Goal: Information Seeking & Learning: Learn about a topic

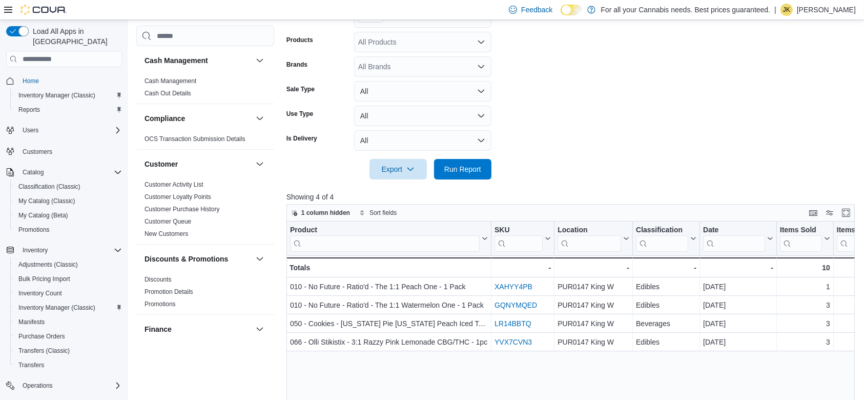
scroll to position [687, 0]
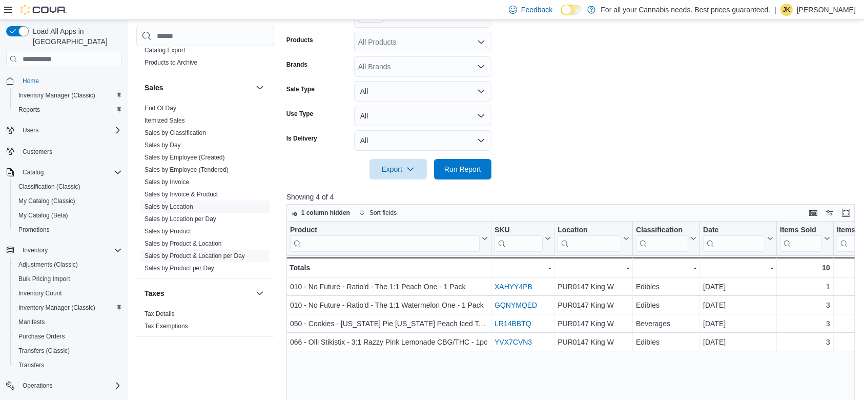
click at [189, 208] on link "Sales by Location" at bounding box center [169, 206] width 49 height 7
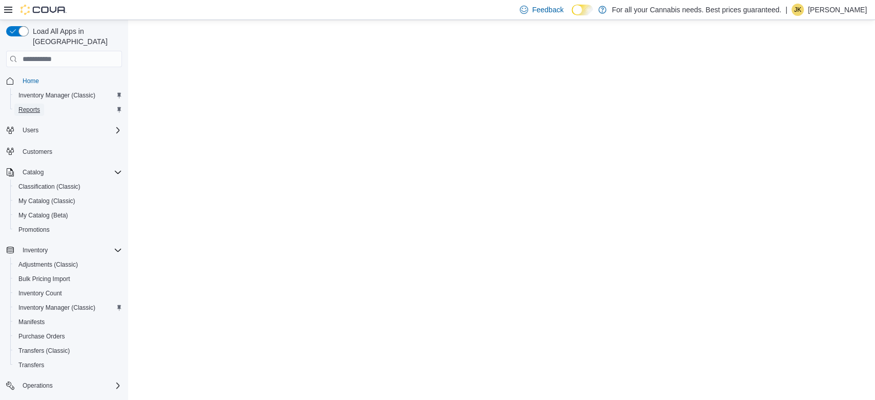
click at [42, 104] on link "Reports" at bounding box center [29, 110] width 30 height 12
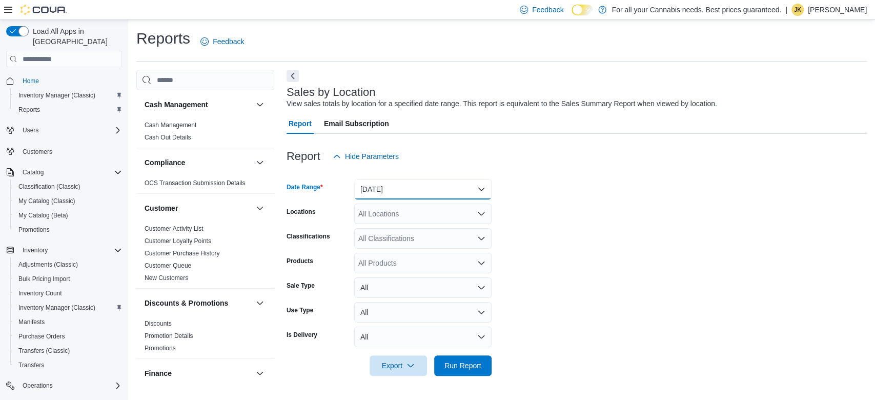
click at [394, 190] on button "Yesterday" at bounding box center [422, 189] width 137 height 20
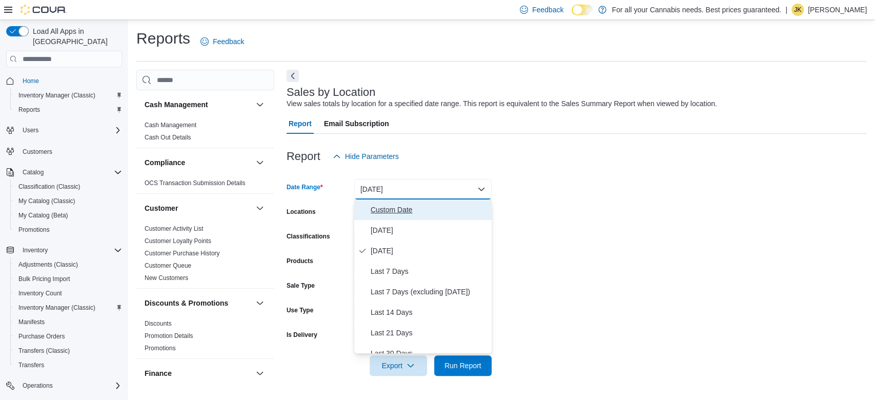
click at [386, 215] on span "Custom Date" at bounding box center [429, 209] width 117 height 12
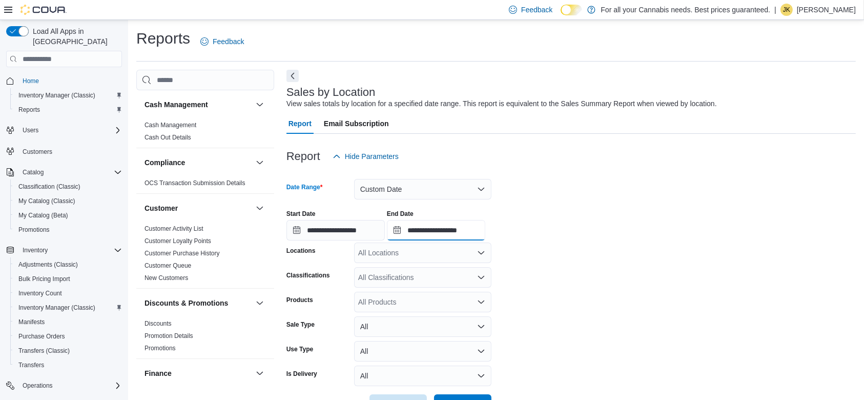
click at [461, 227] on input "**********" at bounding box center [436, 230] width 98 height 20
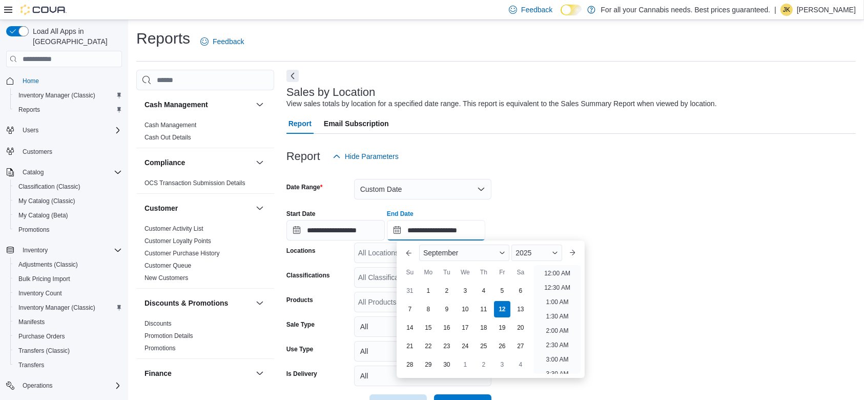
scroll to position [582, 0]
click at [486, 287] on div "4" at bounding box center [484, 290] width 18 height 18
type input "**********"
click at [553, 220] on div "**********" at bounding box center [570, 220] width 569 height 39
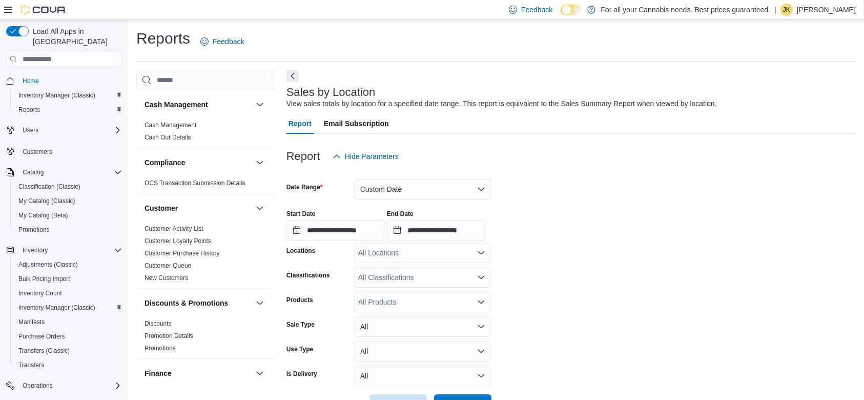
click at [463, 242] on div "All Locations" at bounding box center [422, 252] width 137 height 20
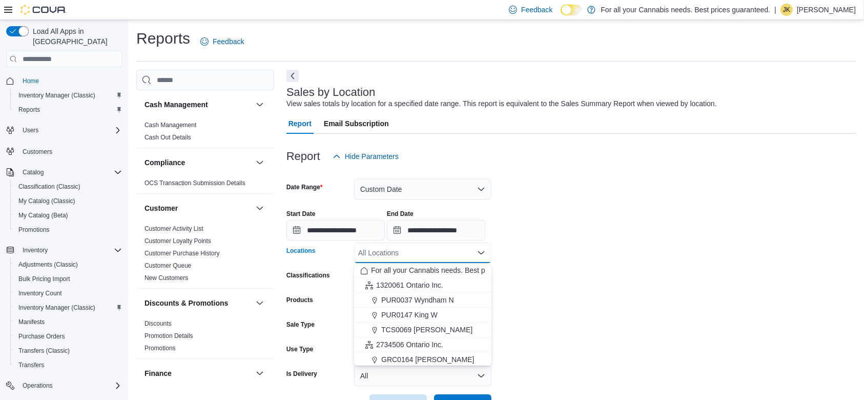
click at [445, 175] on div at bounding box center [570, 173] width 569 height 12
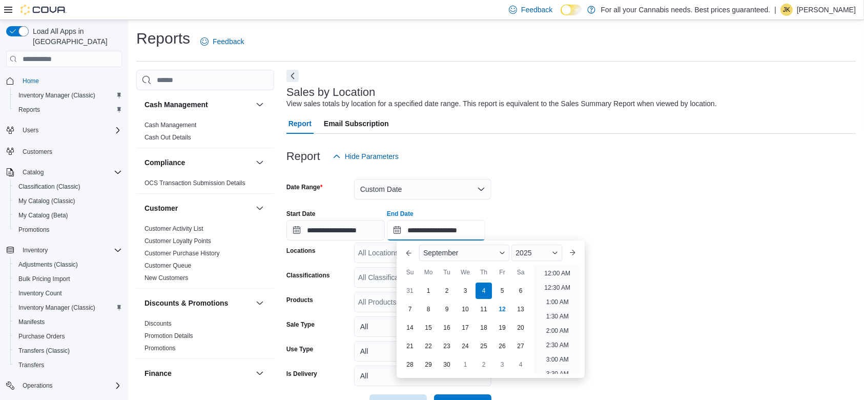
click at [415, 236] on input "**********" at bounding box center [436, 230] width 98 height 20
click at [463, 306] on div "10" at bounding box center [465, 309] width 18 height 18
type input "**********"
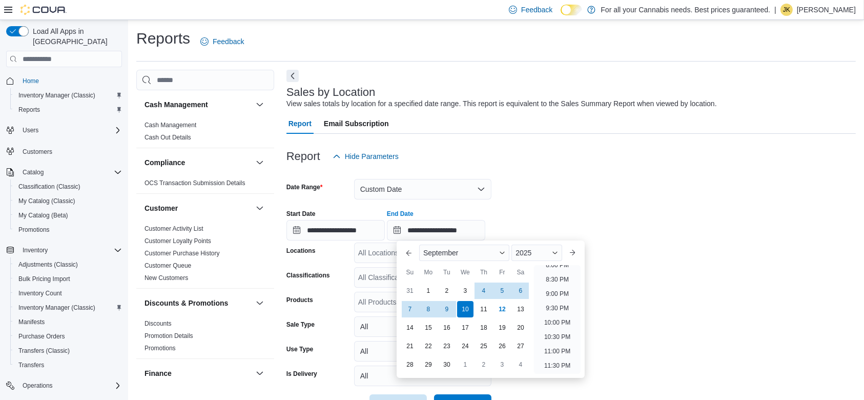
click at [527, 201] on div "**********" at bounding box center [570, 220] width 569 height 39
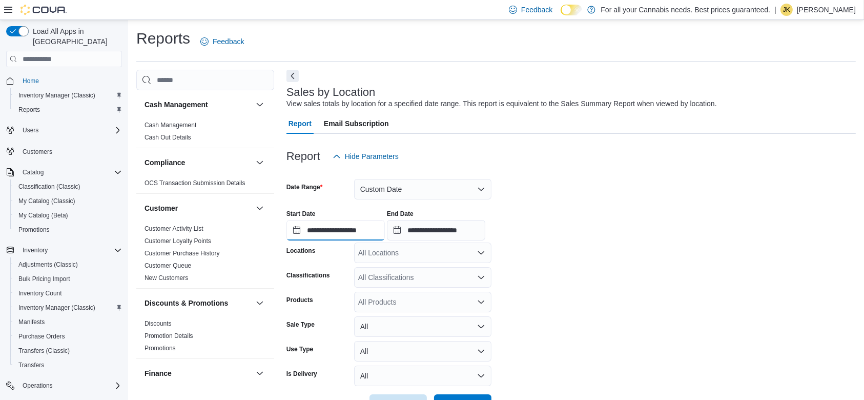
click at [320, 237] on input "**********" at bounding box center [335, 230] width 98 height 20
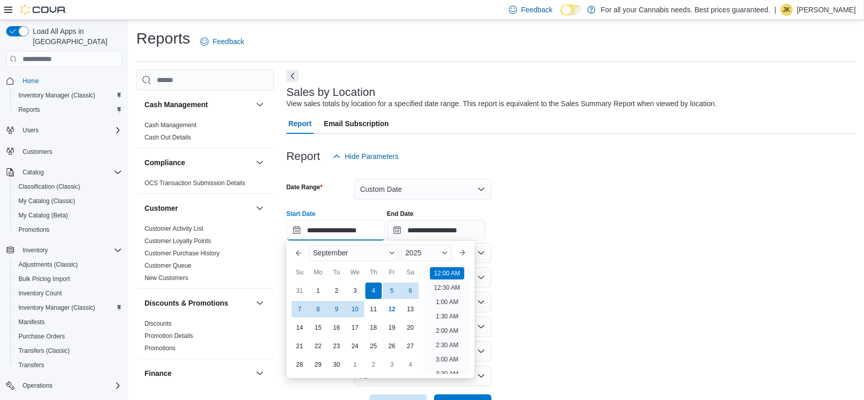
scroll to position [32, 0]
click at [583, 230] on div "**********" at bounding box center [570, 220] width 569 height 39
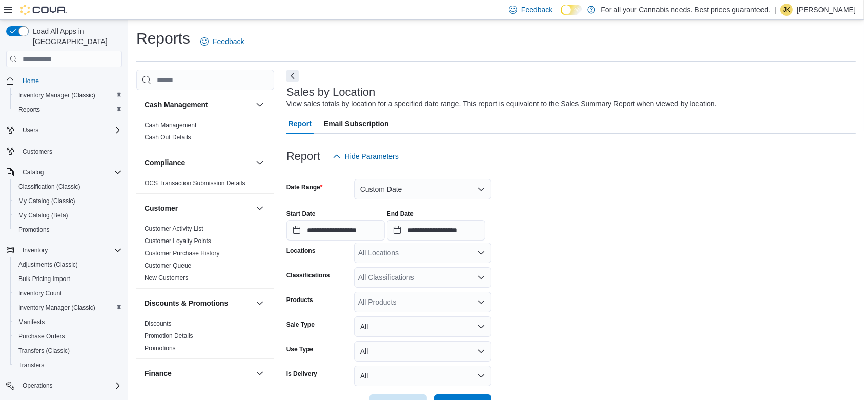
scroll to position [35, 0]
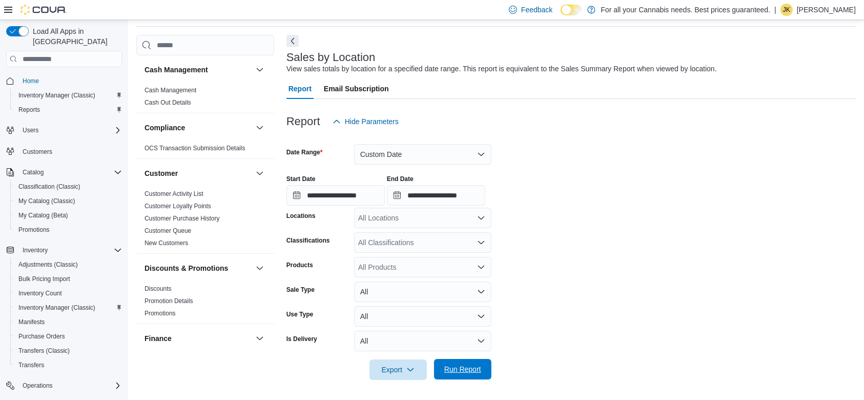
click at [476, 369] on span "Run Report" at bounding box center [462, 369] width 37 height 10
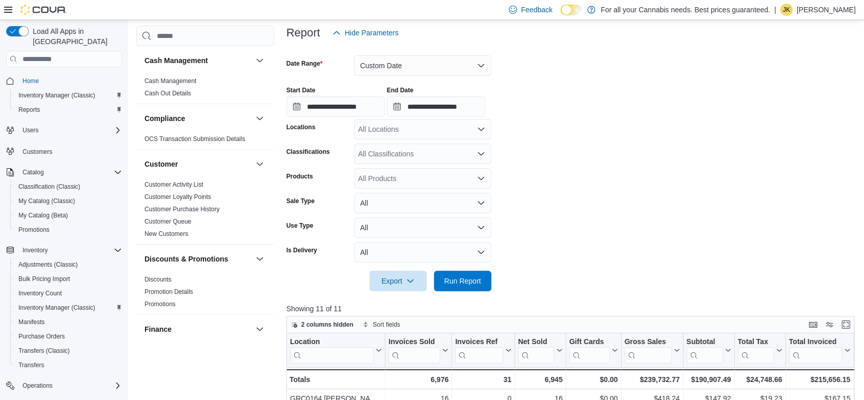
scroll to position [95, 0]
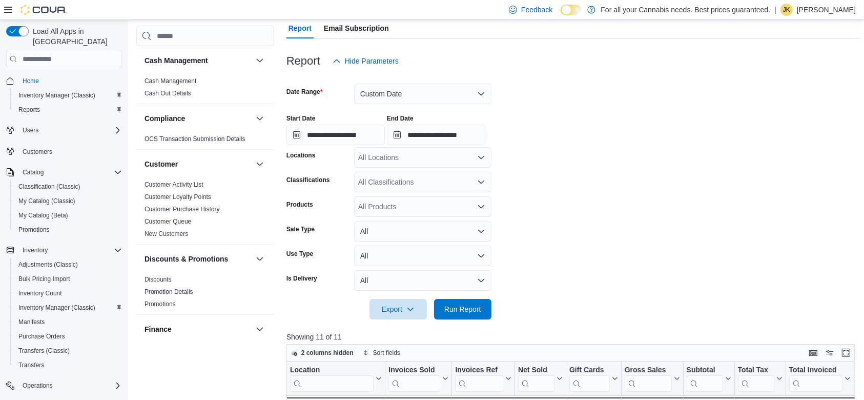
click at [367, 151] on div "All Locations" at bounding box center [422, 157] width 137 height 20
type input "***"
click at [385, 164] on div "*** Combo box. Selected. 201. Selected. Combo box input. All Locations. Type so…" at bounding box center [422, 157] width 137 height 20
click at [391, 170] on span "TCS0201 King W" at bounding box center [408, 175] width 55 height 10
click at [478, 311] on span "Run Report" at bounding box center [462, 308] width 37 height 10
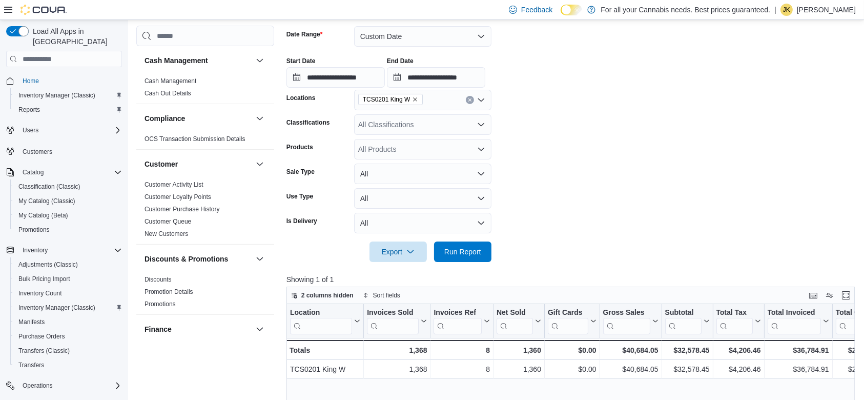
scroll to position [154, 0]
click at [699, 343] on div "$32,578.45" at bounding box center [687, 349] width 45 height 12
click at [694, 345] on div "$32,578.45" at bounding box center [687, 349] width 45 height 12
copy div "32,578.45"
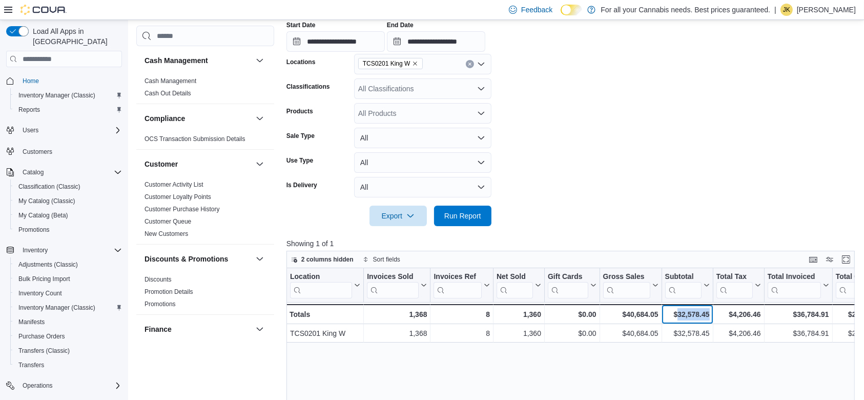
scroll to position [193, 0]
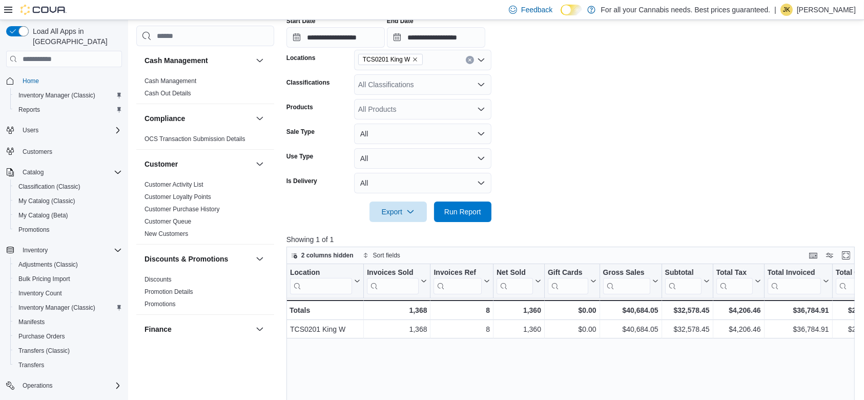
click at [717, 6] on p "For all your Cannabis needs. Best prices guaranteed." at bounding box center [686, 10] width 170 height 12
click at [810, 176] on form "**********" at bounding box center [573, 98] width 574 height 248
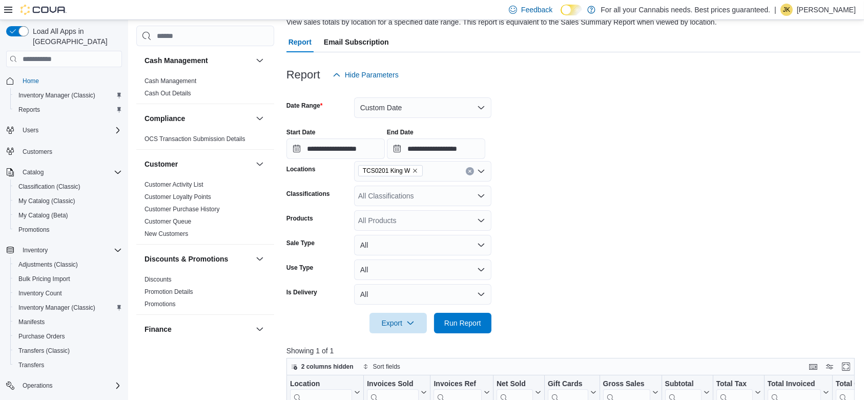
scroll to position [78, 0]
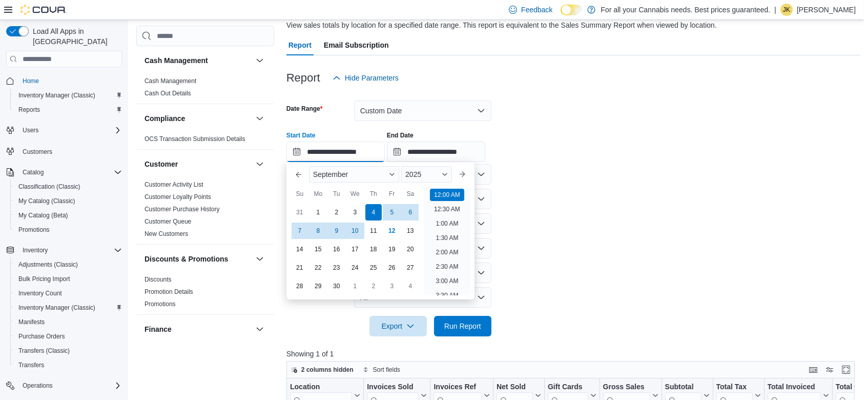
click at [341, 146] on input "**********" at bounding box center [335, 151] width 98 height 20
click at [357, 210] on div "3" at bounding box center [355, 212] width 18 height 18
click at [375, 213] on div "4" at bounding box center [373, 212] width 18 height 18
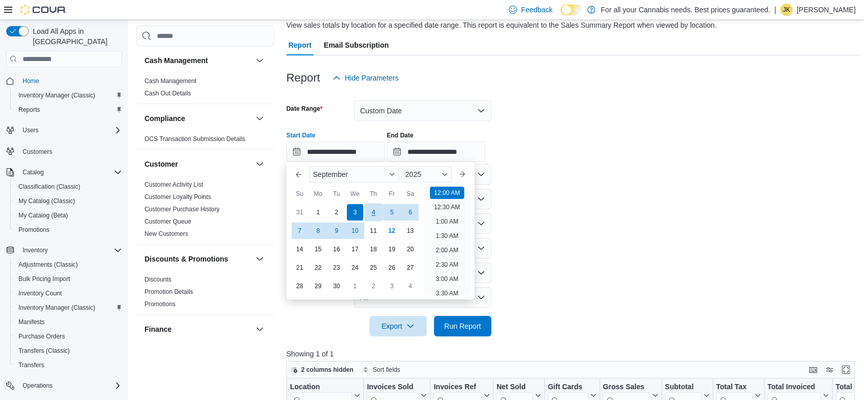
type input "**********"
click at [482, 326] on span "Run Report" at bounding box center [462, 325] width 45 height 20
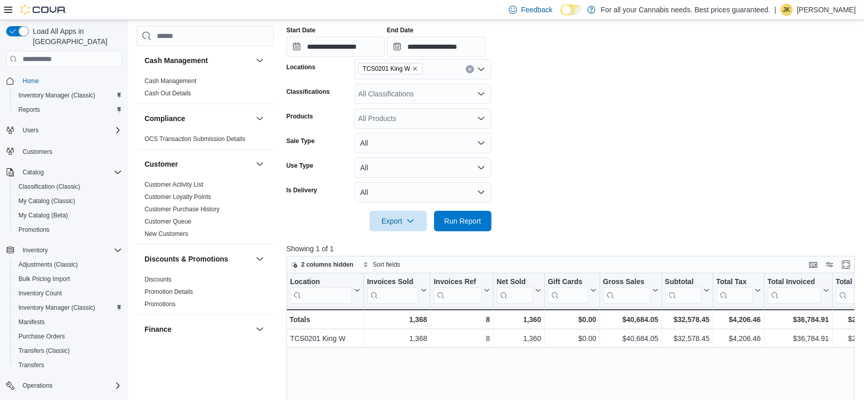
scroll to position [66, 0]
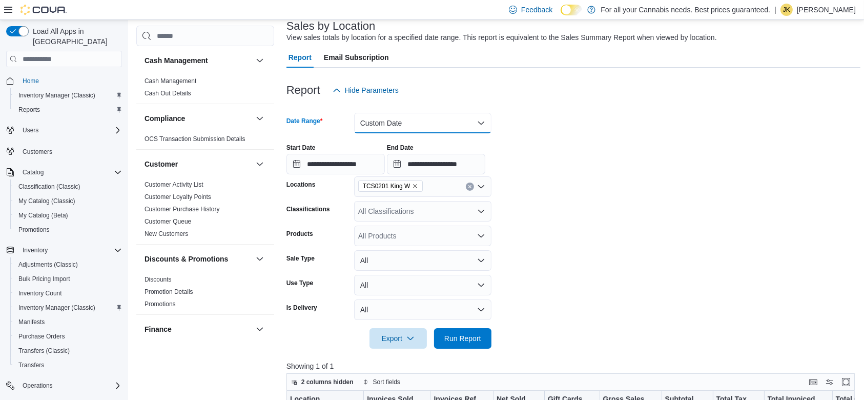
click at [449, 121] on button "Custom Date" at bounding box center [422, 123] width 137 height 20
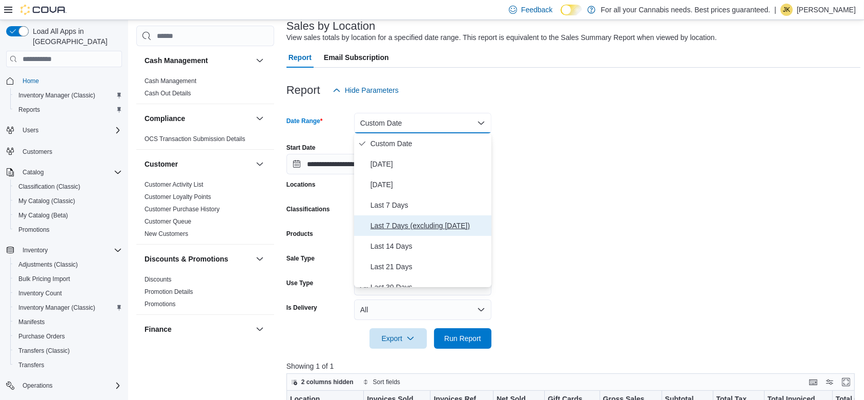
click at [435, 221] on span "Last 7 Days (excluding today)" at bounding box center [429, 225] width 117 height 12
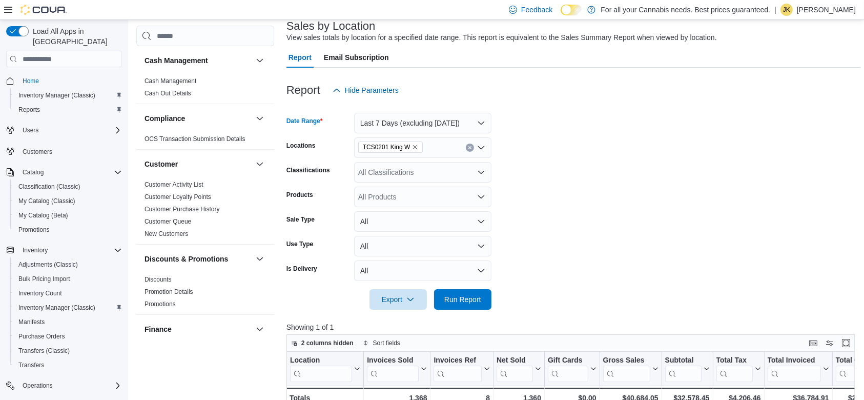
click at [599, 180] on form "Date Range Last 7 Days (excluding today) Locations TCS0201 King W Classificatio…" at bounding box center [573, 204] width 574 height 209
click at [465, 298] on span "Run Report" at bounding box center [462, 299] width 37 height 10
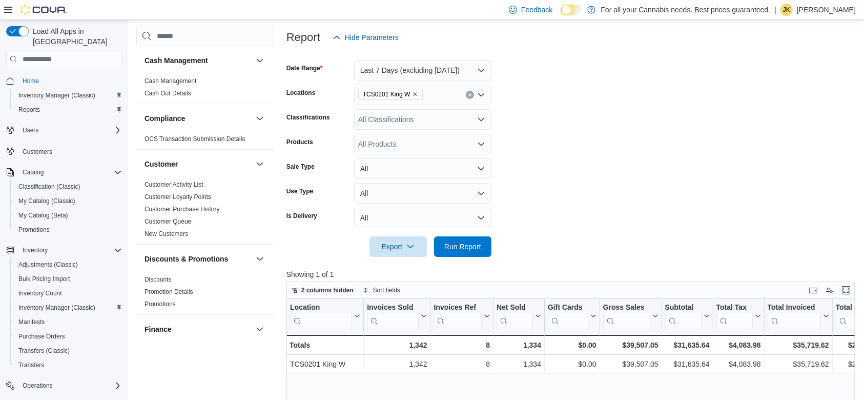
scroll to position [121, 0]
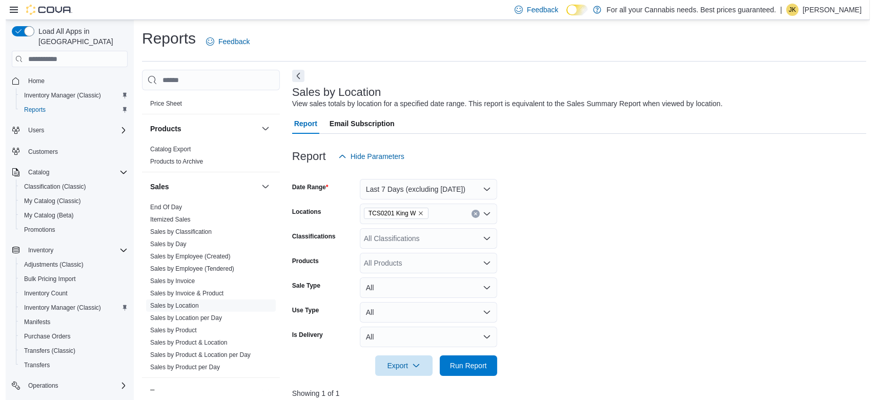
scroll to position [687, 0]
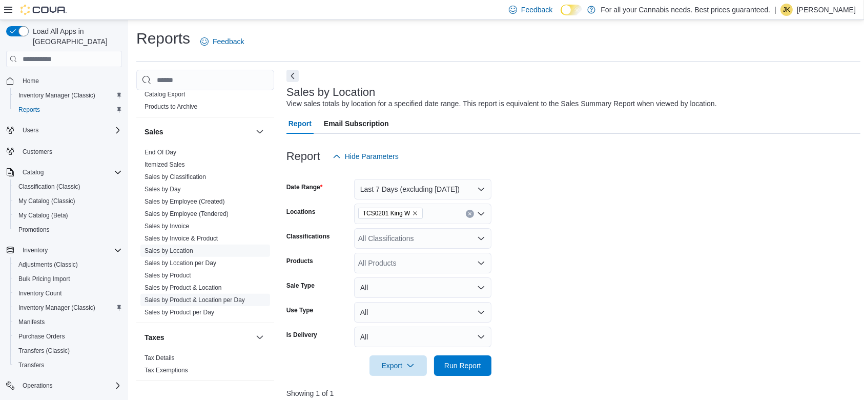
click at [235, 301] on link "Sales by Product & Location per Day" at bounding box center [195, 299] width 100 height 7
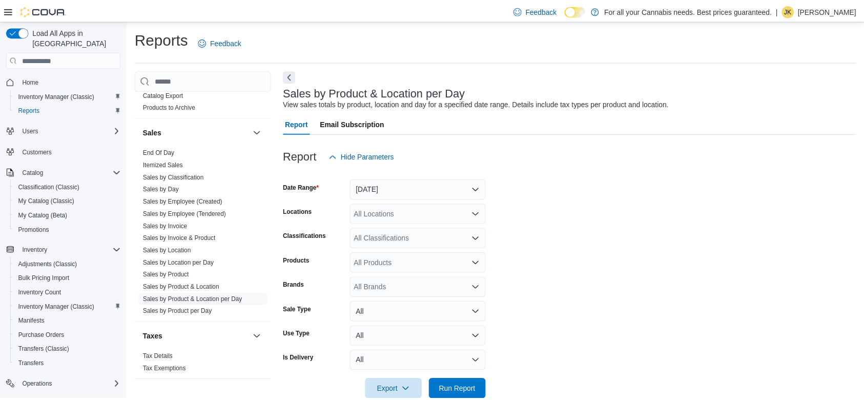
scroll to position [20, 0]
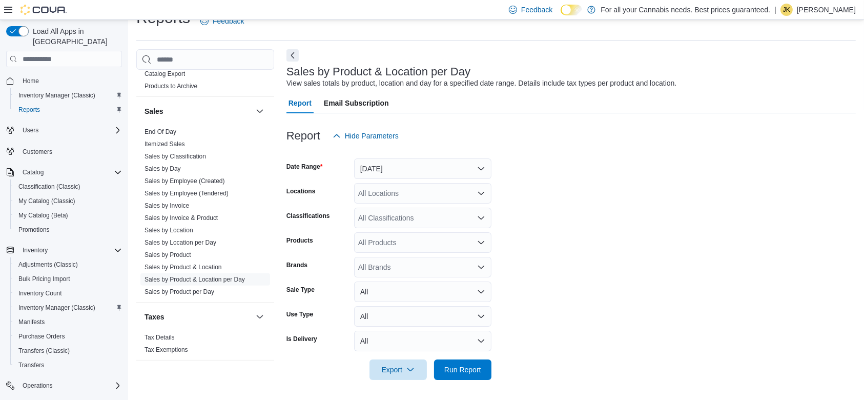
click at [447, 183] on div "All Locations" at bounding box center [422, 193] width 137 height 20
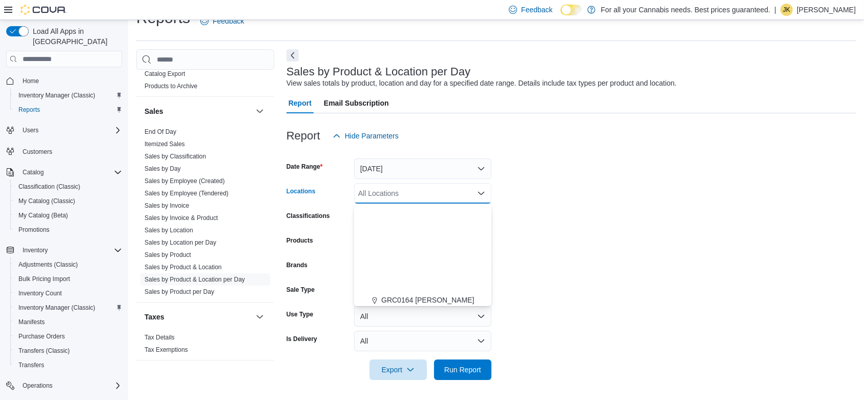
scroll to position [135, 0]
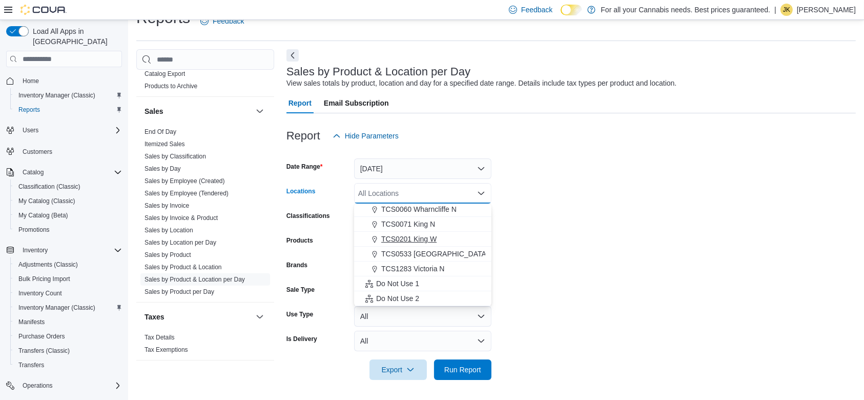
click at [415, 241] on span "TCS0201 King W" at bounding box center [408, 239] width 55 height 10
click at [389, 160] on button "Yesterday" at bounding box center [422, 168] width 137 height 20
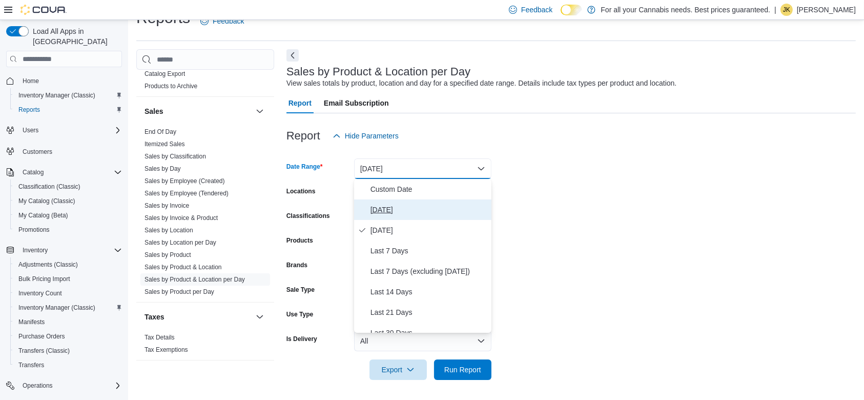
click at [396, 211] on span "[DATE]" at bounding box center [429, 209] width 117 height 12
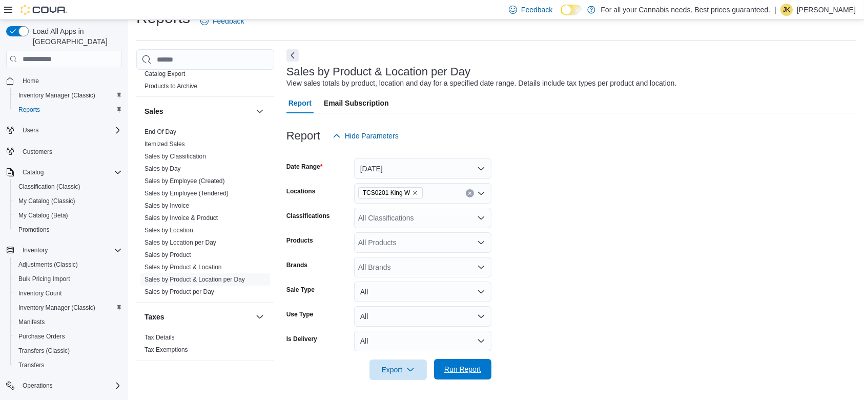
click at [471, 369] on span "Run Report" at bounding box center [462, 369] width 37 height 10
click at [857, 185] on form "Date Range Today Locations TCS0201 King W Classifications All Classifications P…" at bounding box center [573, 263] width 574 height 234
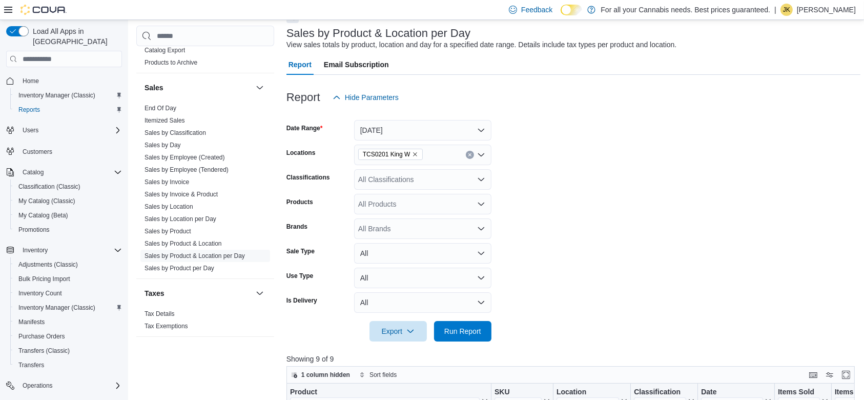
scroll to position [40, 0]
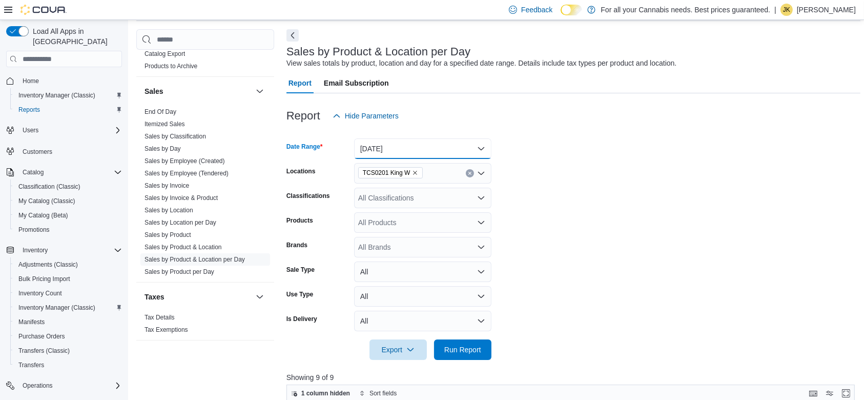
click at [406, 150] on button "[DATE]" at bounding box center [422, 148] width 137 height 20
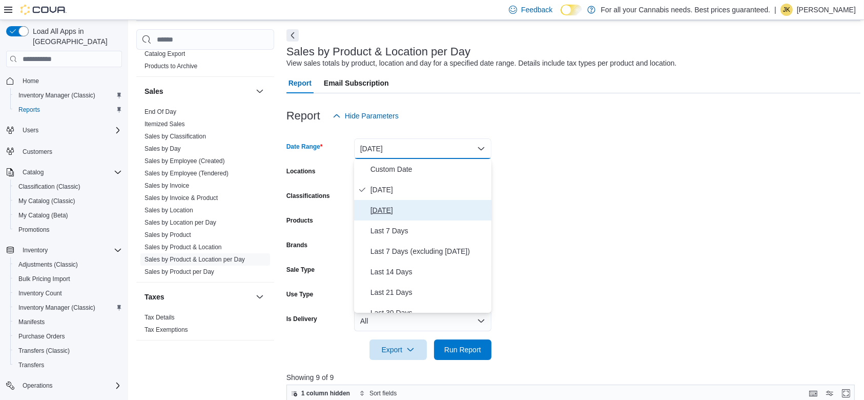
click at [397, 207] on span "Yesterday" at bounding box center [429, 210] width 117 height 12
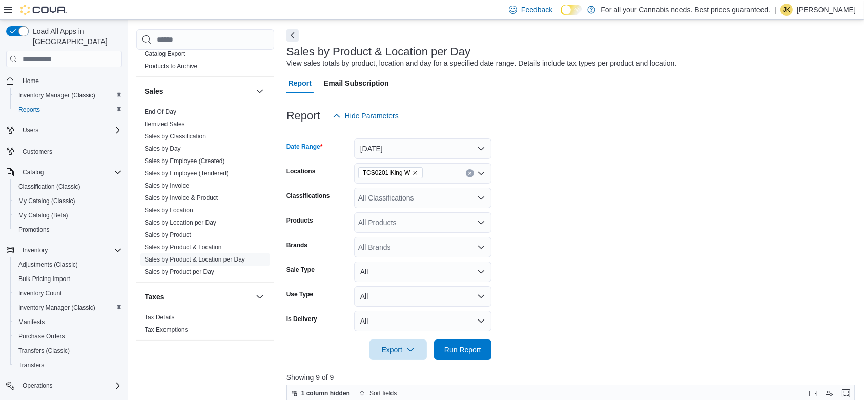
click at [549, 160] on form "Date Range Yesterday Locations TCS0201 King W Classifications All Classificatio…" at bounding box center [573, 243] width 574 height 234
click at [435, 200] on div "All Classifications" at bounding box center [422, 198] width 137 height 20
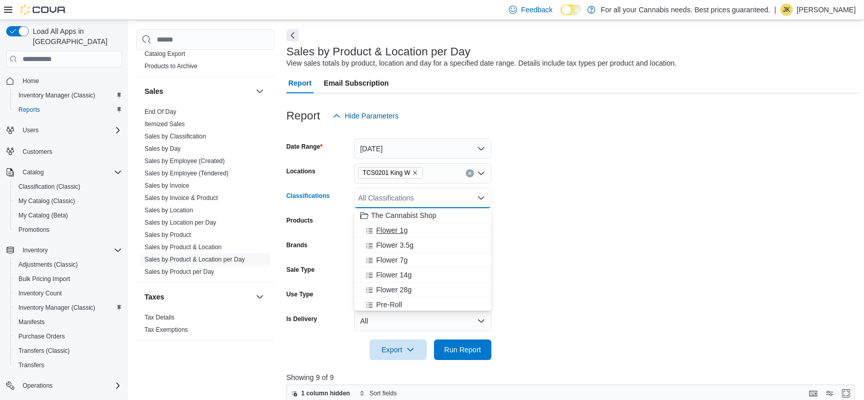
click at [406, 228] on span "Flower 1g" at bounding box center [391, 230] width 31 height 10
click at [404, 230] on span "Flower 3.5g" at bounding box center [394, 230] width 37 height 10
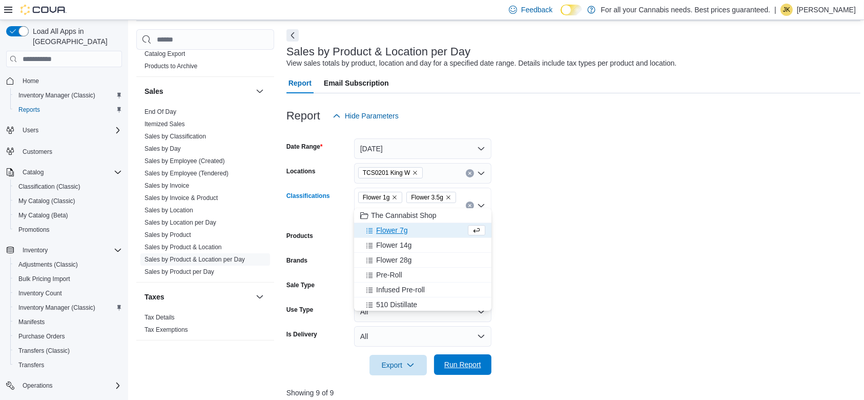
click at [449, 359] on span "Run Report" at bounding box center [462, 364] width 37 height 10
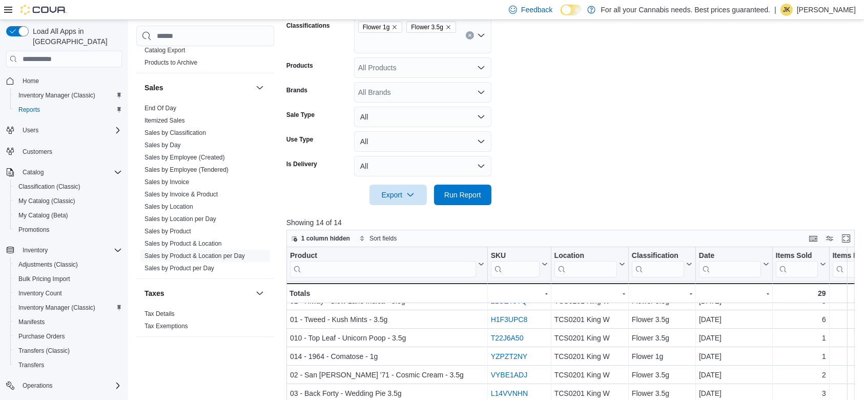
scroll to position [127, 0]
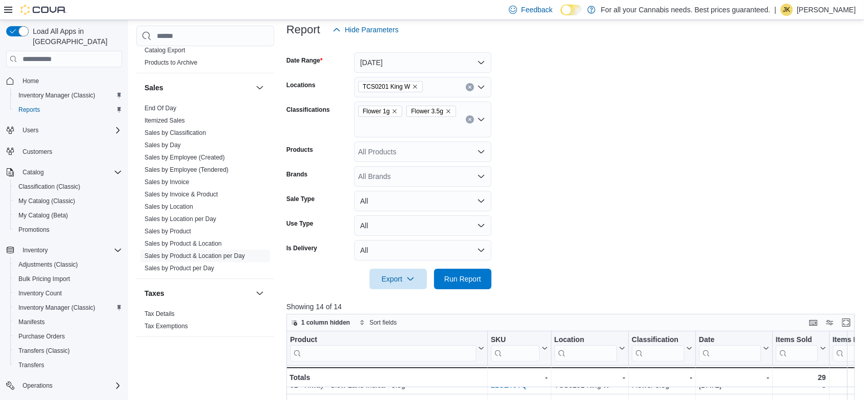
click at [468, 117] on icon "Clear input" at bounding box center [470, 119] width 4 height 4
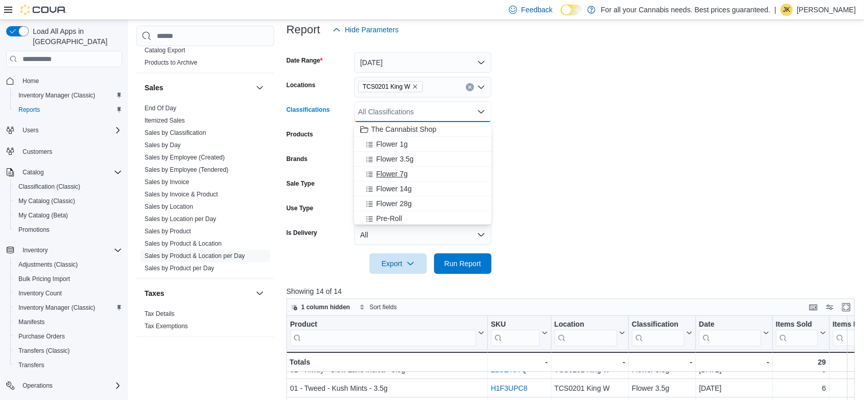
click at [418, 171] on div "Flower 7g" at bounding box center [422, 174] width 125 height 10
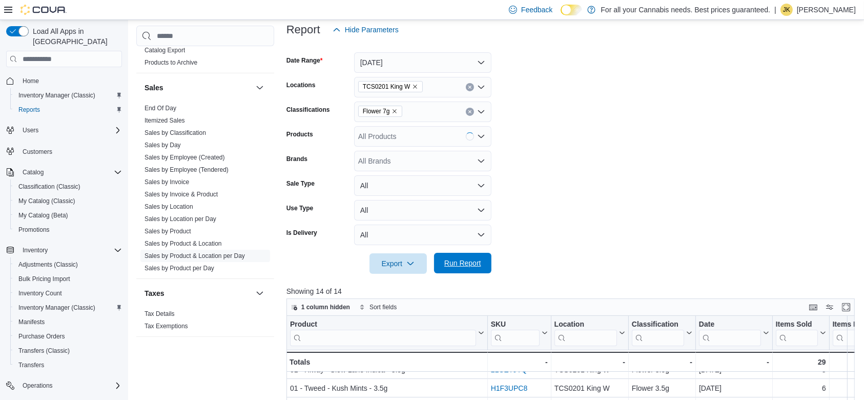
click at [451, 257] on span "Run Report" at bounding box center [462, 263] width 45 height 20
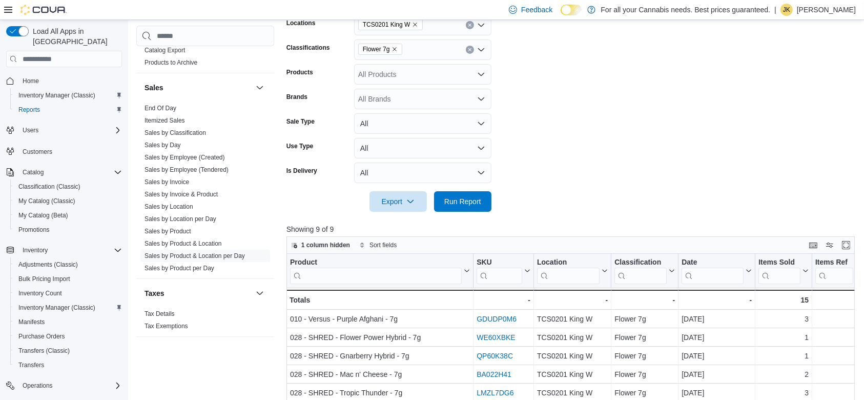
scroll to position [148, 0]
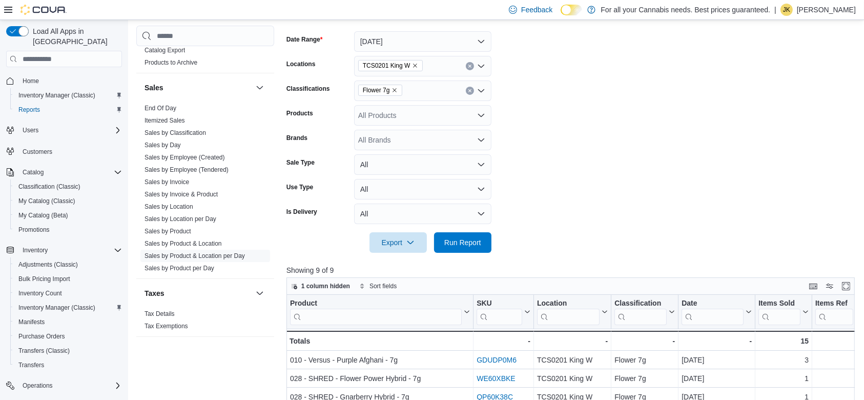
click at [468, 91] on icon "Clear input" at bounding box center [470, 91] width 4 height 4
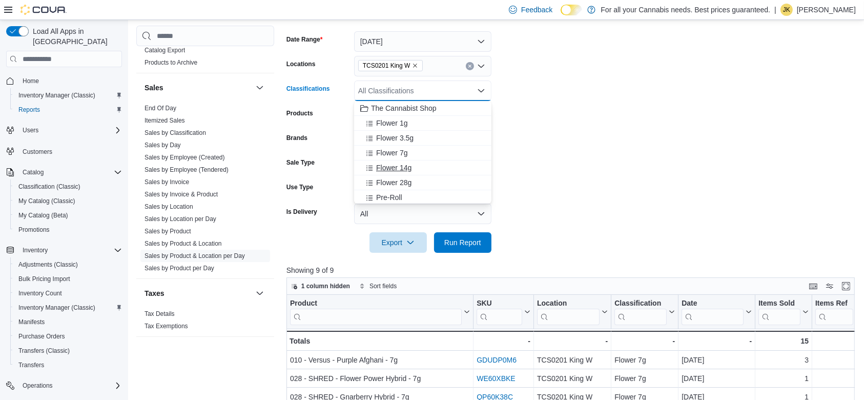
click at [402, 166] on span "Flower 14g" at bounding box center [393, 167] width 35 height 10
click at [445, 242] on span "Run Report" at bounding box center [462, 242] width 37 height 10
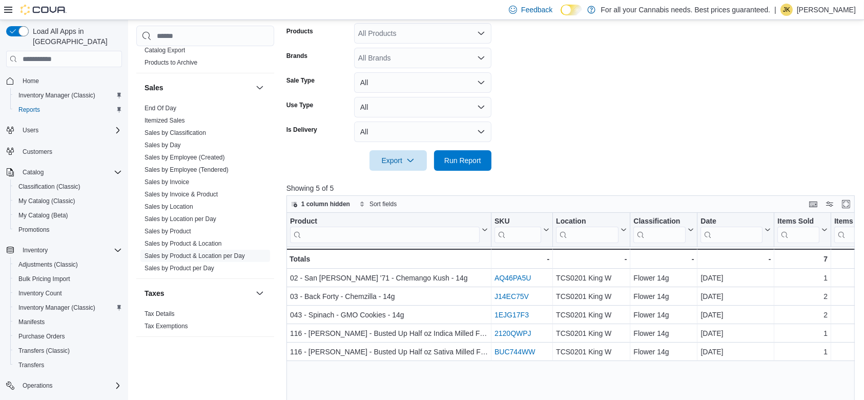
scroll to position [53, 0]
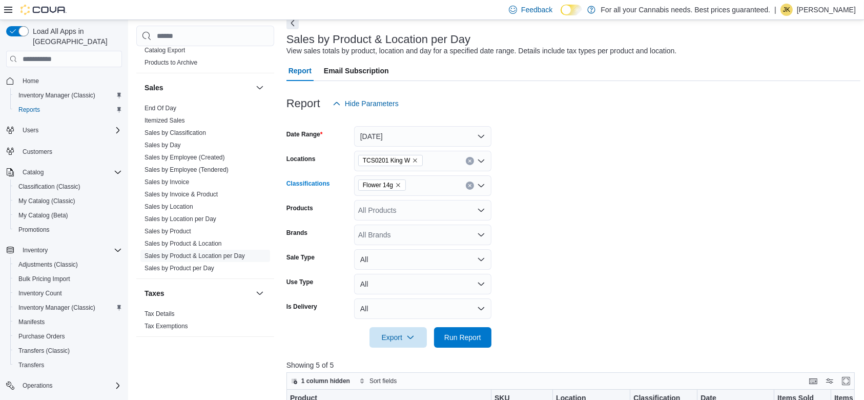
click at [468, 183] on icon "Clear input" at bounding box center [470, 185] width 4 height 4
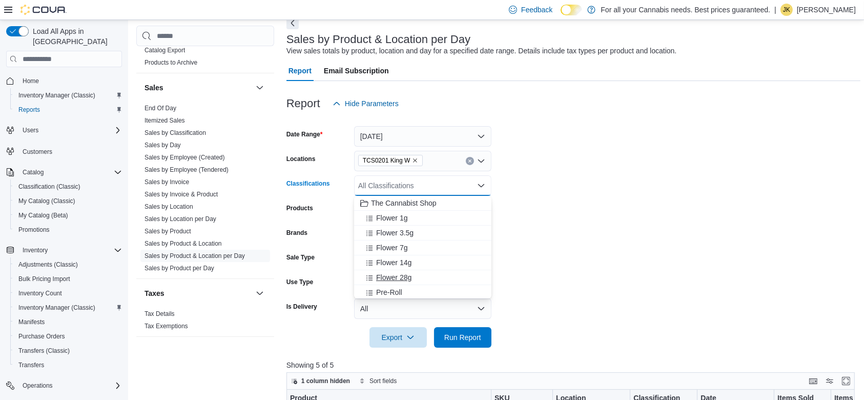
click at [413, 281] on div "Flower 28g" at bounding box center [422, 277] width 125 height 10
click at [465, 333] on span "Run Report" at bounding box center [462, 337] width 37 height 10
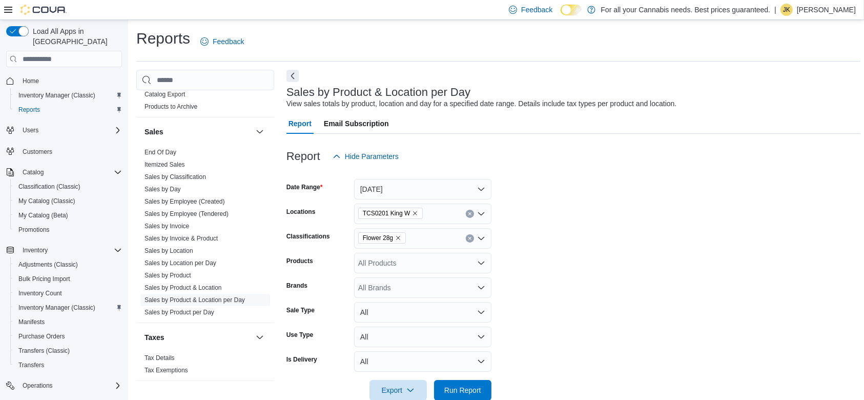
click at [470, 236] on icon "Clear input" at bounding box center [470, 238] width 4 height 4
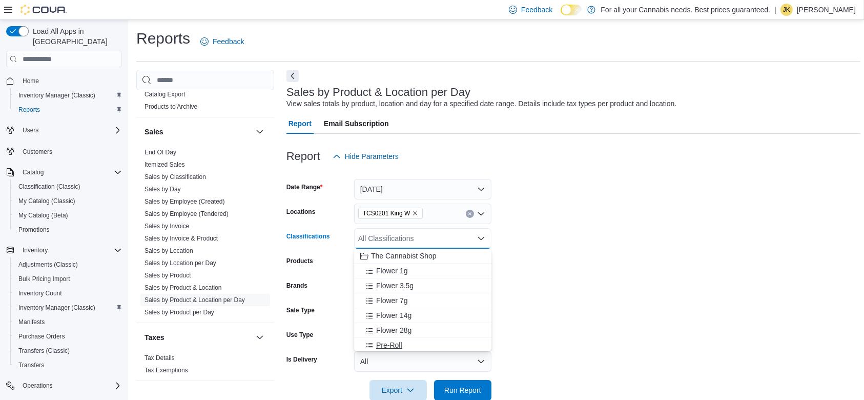
click at [402, 348] on div "Pre-Roll" at bounding box center [422, 345] width 125 height 10
click at [454, 389] on span "Run Report" at bounding box center [462, 389] width 37 height 10
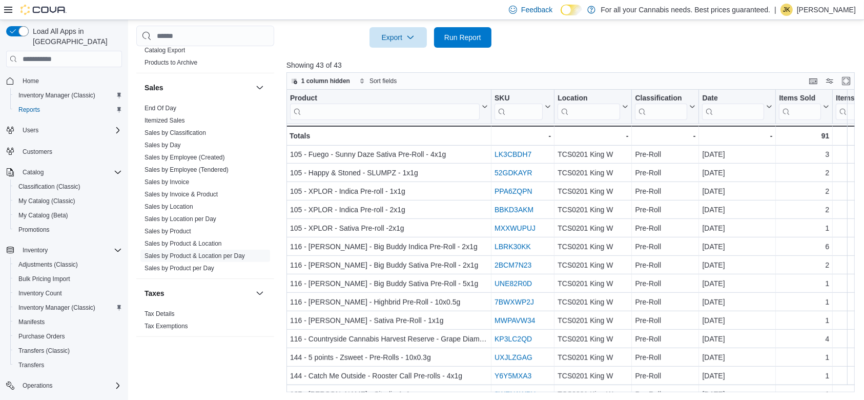
scroll to position [553, 0]
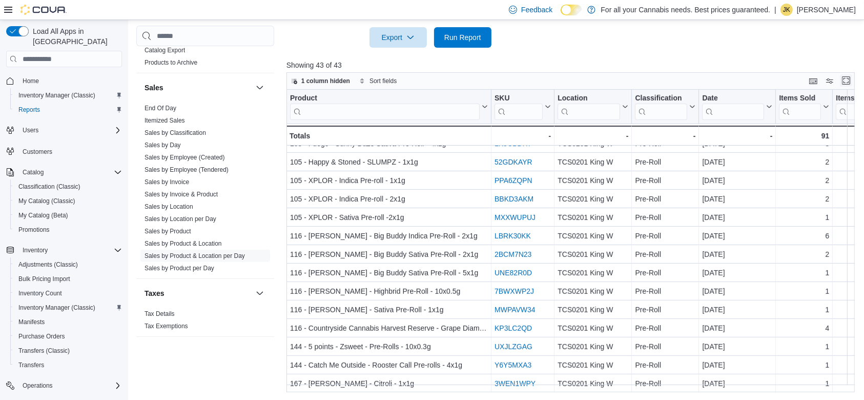
click at [850, 82] on button "Enter fullscreen" at bounding box center [846, 80] width 12 height 12
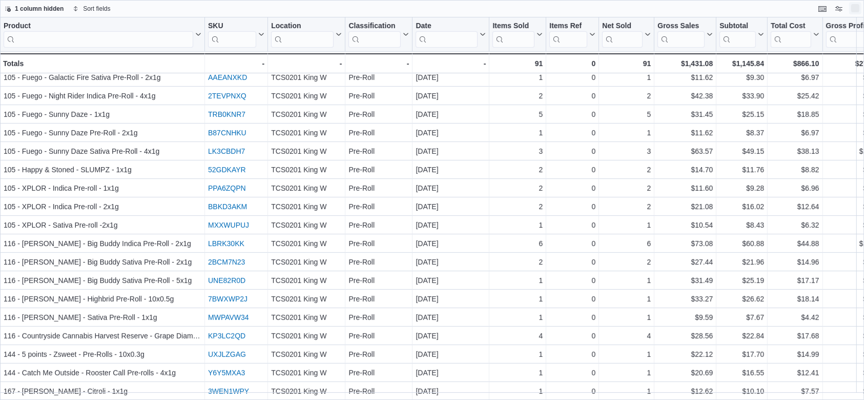
scroll to position [473, 0]
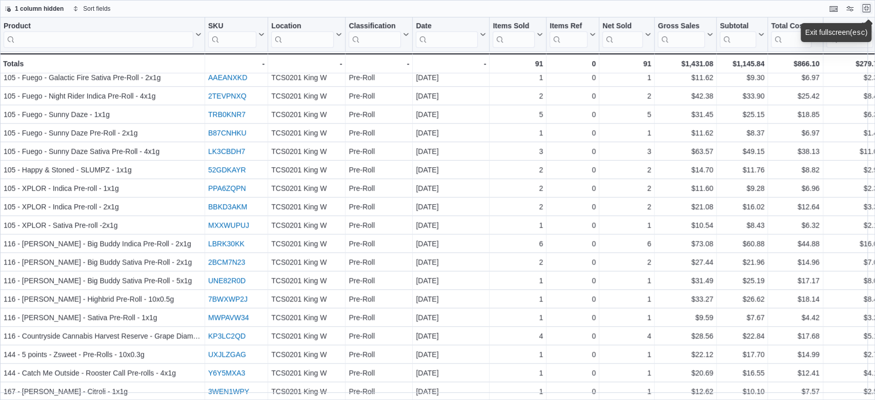
click at [867, 9] on button "Exit fullscreen" at bounding box center [866, 8] width 12 height 12
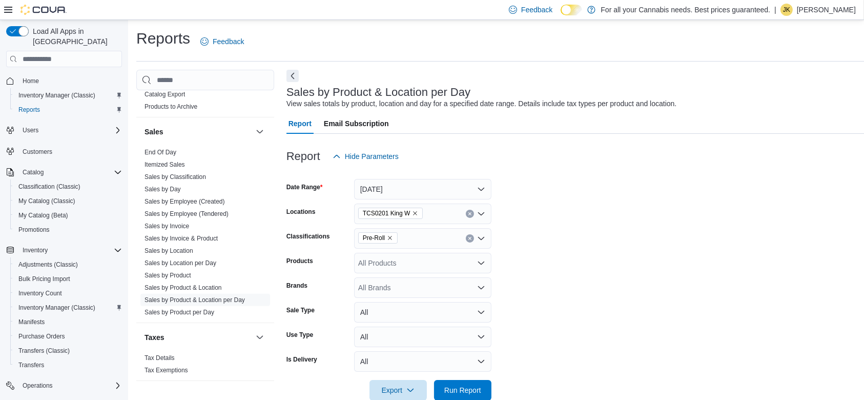
click at [468, 236] on icon "Clear input" at bounding box center [470, 238] width 4 height 4
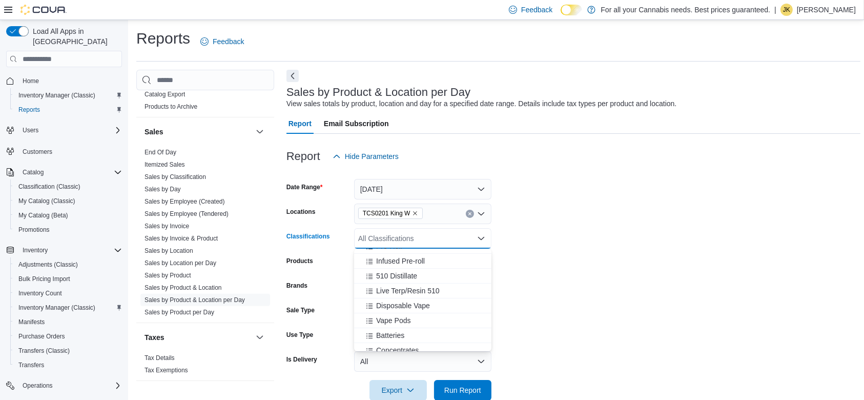
scroll to position [72, 0]
click at [452, 282] on button "Infused Pre-roll" at bounding box center [422, 288] width 137 height 15
click at [614, 250] on form "Date Range Yesterday Locations TCS0201 King W Classifications Infused Pre-roll …" at bounding box center [573, 284] width 574 height 234
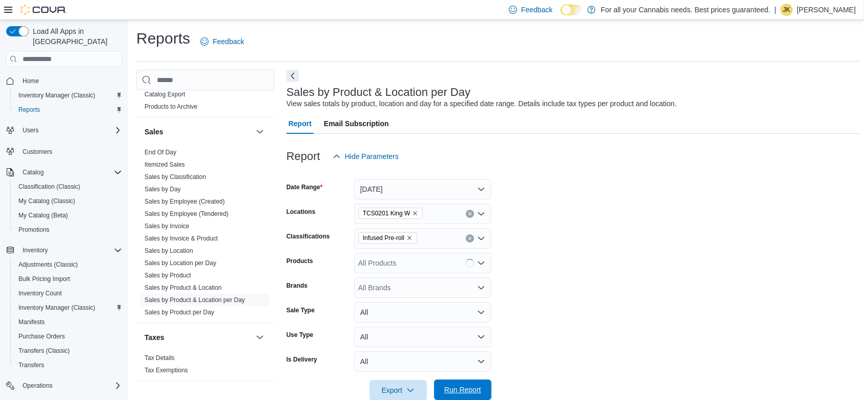
click at [486, 384] on button "Run Report" at bounding box center [462, 389] width 57 height 20
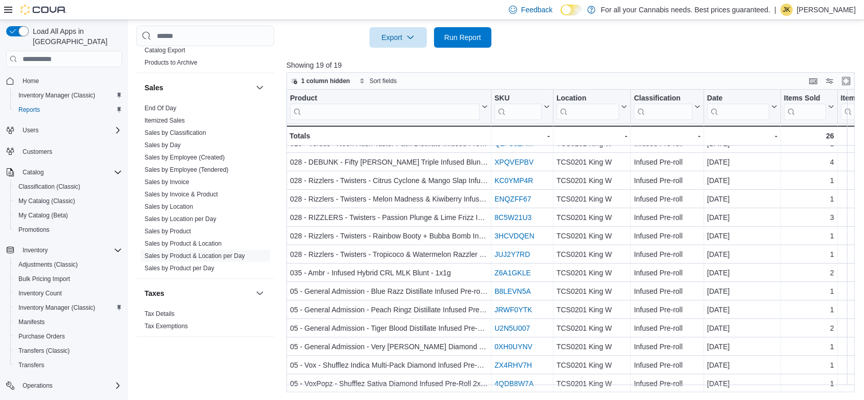
scroll to position [66, 0]
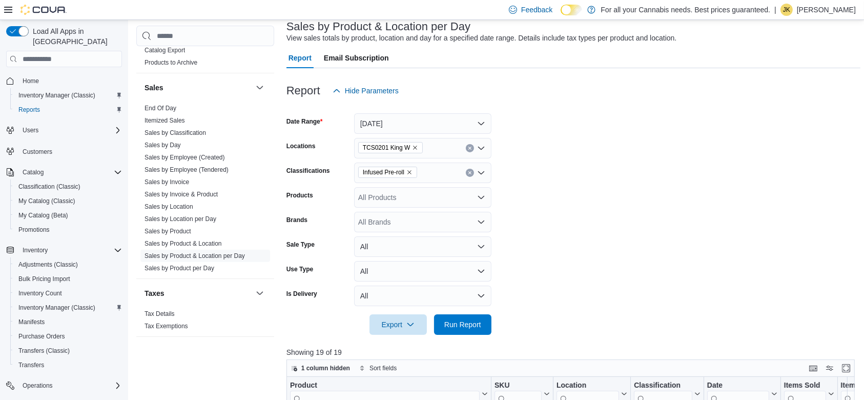
click at [468, 172] on icon "Clear input" at bounding box center [470, 173] width 4 height 4
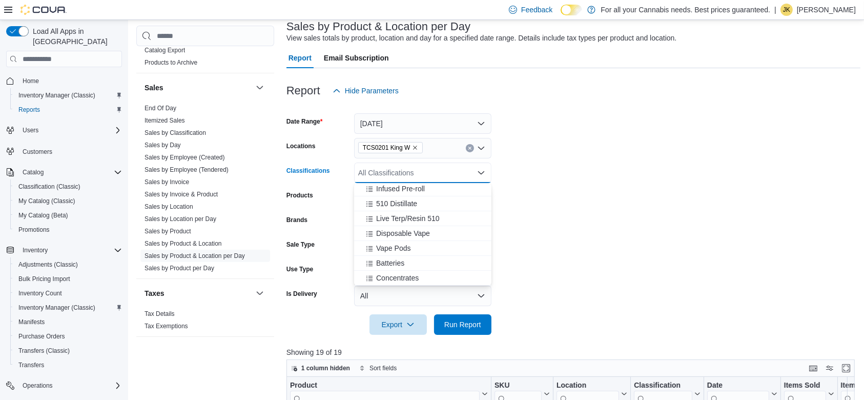
scroll to position [108, 0]
click at [446, 200] on div "510 Distillate" at bounding box center [422, 201] width 125 height 10
click at [445, 199] on div "Live Terp/Resin 510" at bounding box center [413, 201] width 106 height 10
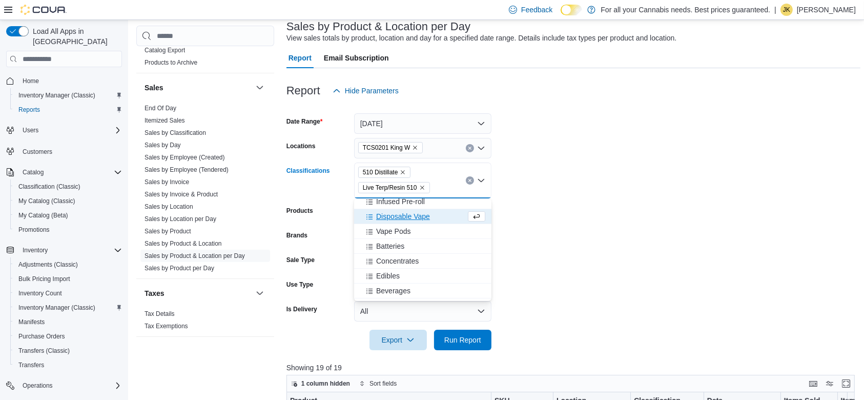
click at [434, 215] on div "Disposable Vape" at bounding box center [413, 216] width 106 height 10
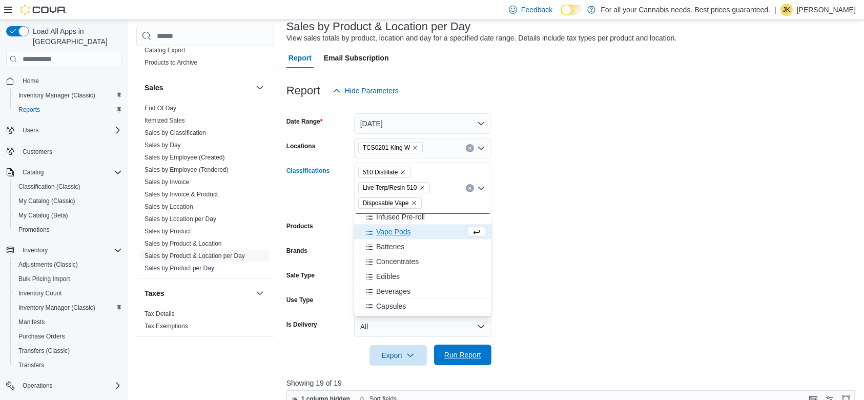
click at [463, 353] on span "Run Report" at bounding box center [462, 354] width 37 height 10
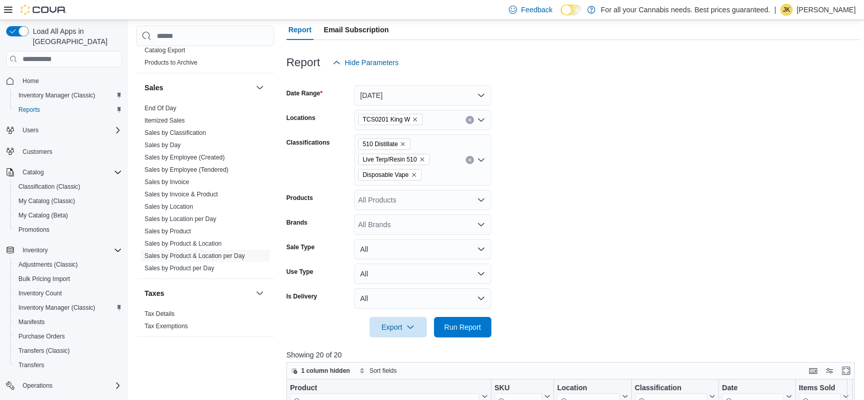
scroll to position [91, 0]
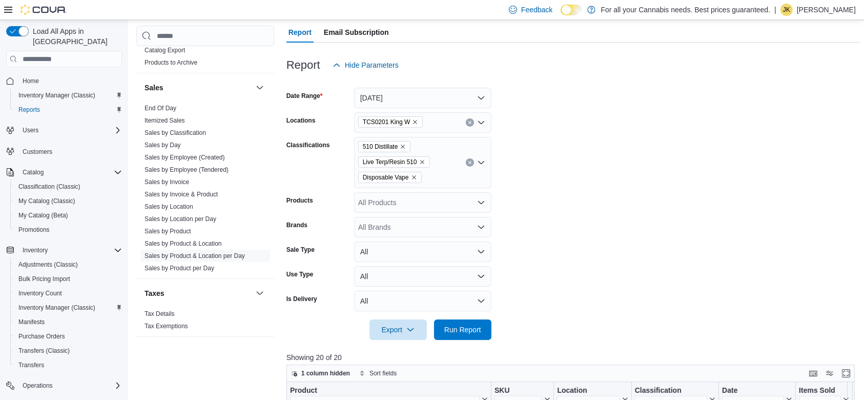
click at [470, 162] on icon "Clear input" at bounding box center [470, 162] width 4 height 4
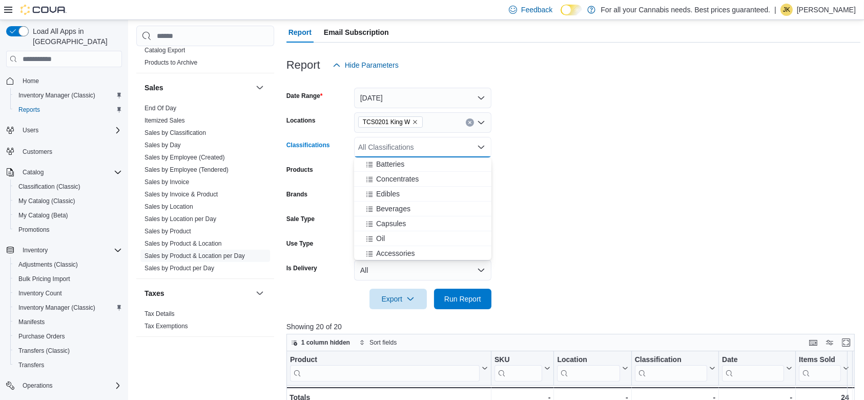
scroll to position [206, 0]
click at [437, 195] on div "Capsules" at bounding box center [422, 196] width 125 height 10
click at [422, 196] on div "Oil" at bounding box center [413, 196] width 106 height 10
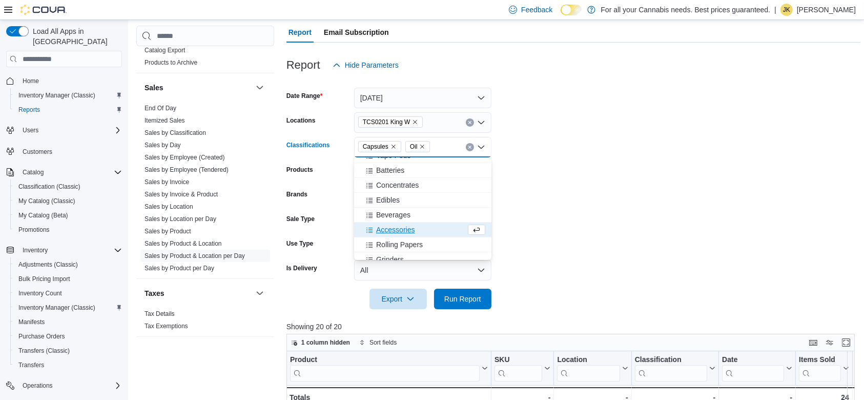
scroll to position [167, 0]
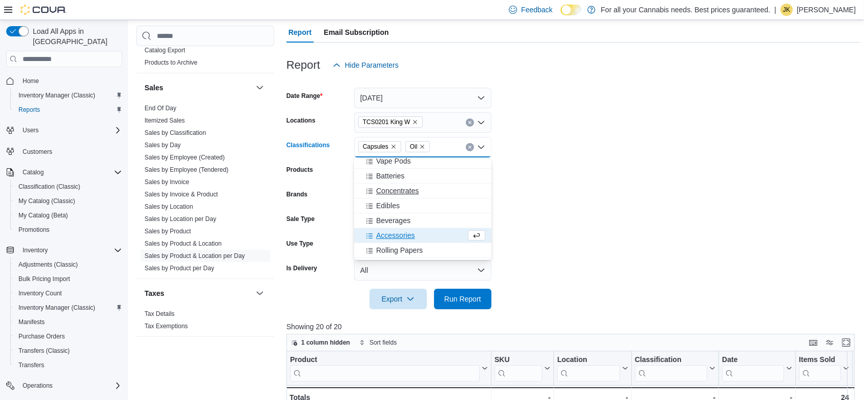
click at [443, 186] on div "Concentrates" at bounding box center [422, 191] width 125 height 10
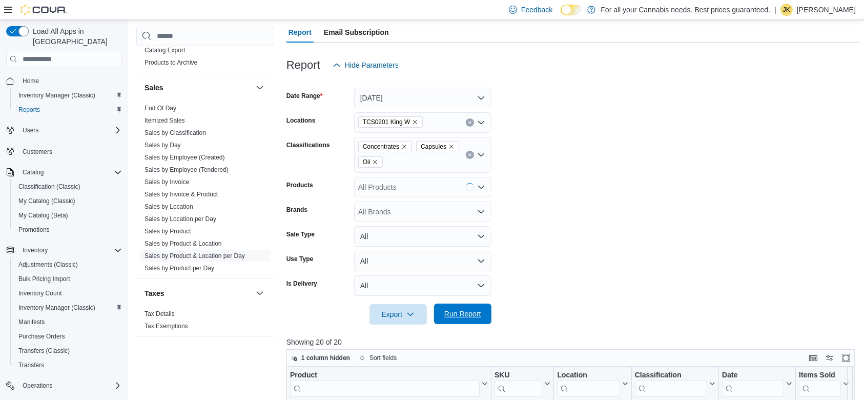
click at [447, 317] on span "Run Report" at bounding box center [462, 313] width 37 height 10
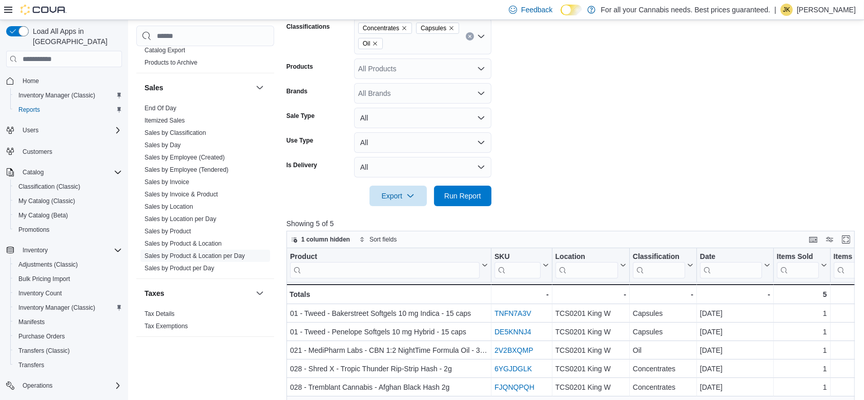
scroll to position [99, 0]
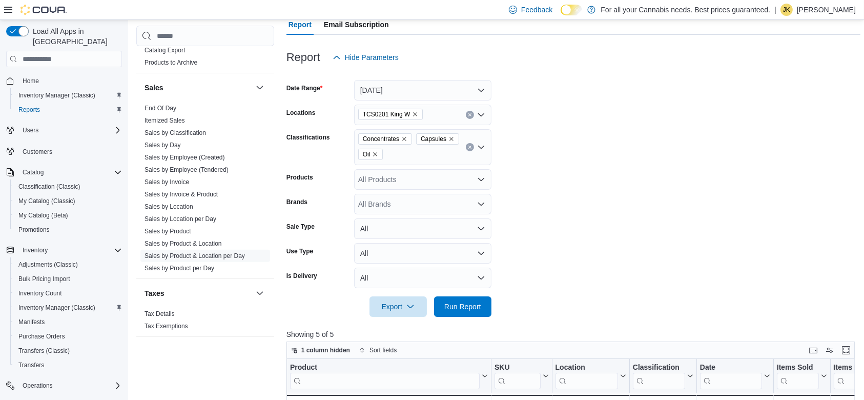
click at [470, 146] on icon "Clear input" at bounding box center [469, 147] width 3 height 3
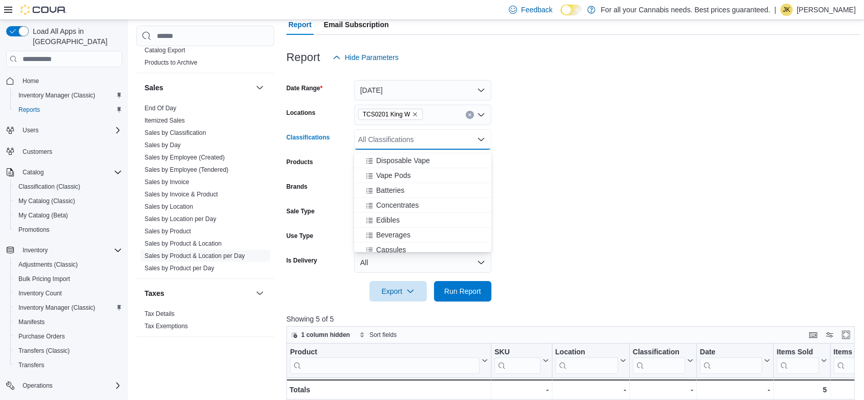
scroll to position [160, 0]
click at [429, 200] on div "Edibles" at bounding box center [422, 205] width 125 height 10
click at [426, 208] on div "Beverages" at bounding box center [413, 205] width 106 height 10
click at [456, 292] on span "Run Report" at bounding box center [462, 290] width 37 height 10
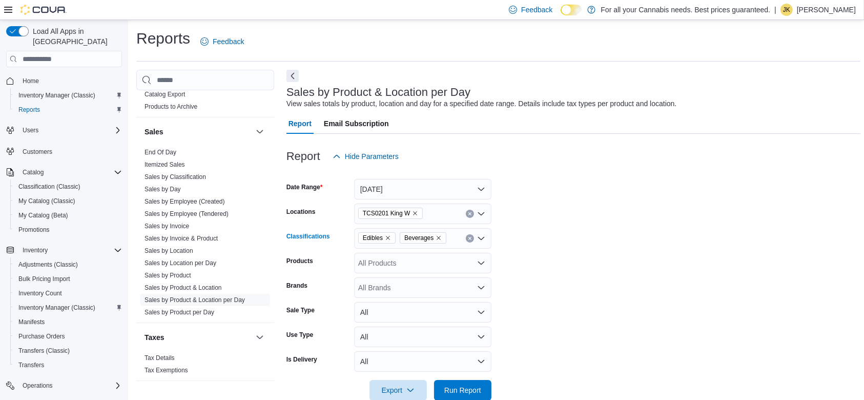
click at [465, 234] on div "Edibles Beverages" at bounding box center [422, 238] width 137 height 20
